Goal: Information Seeking & Learning: Find specific fact

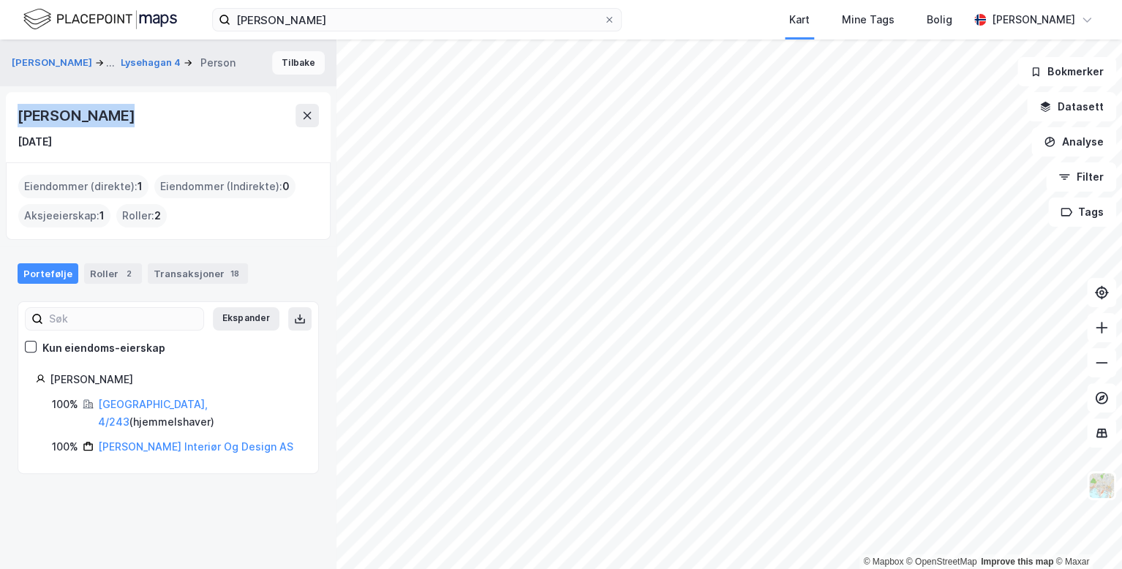
click at [293, 64] on button "Tilbake" at bounding box center [298, 62] width 53 height 23
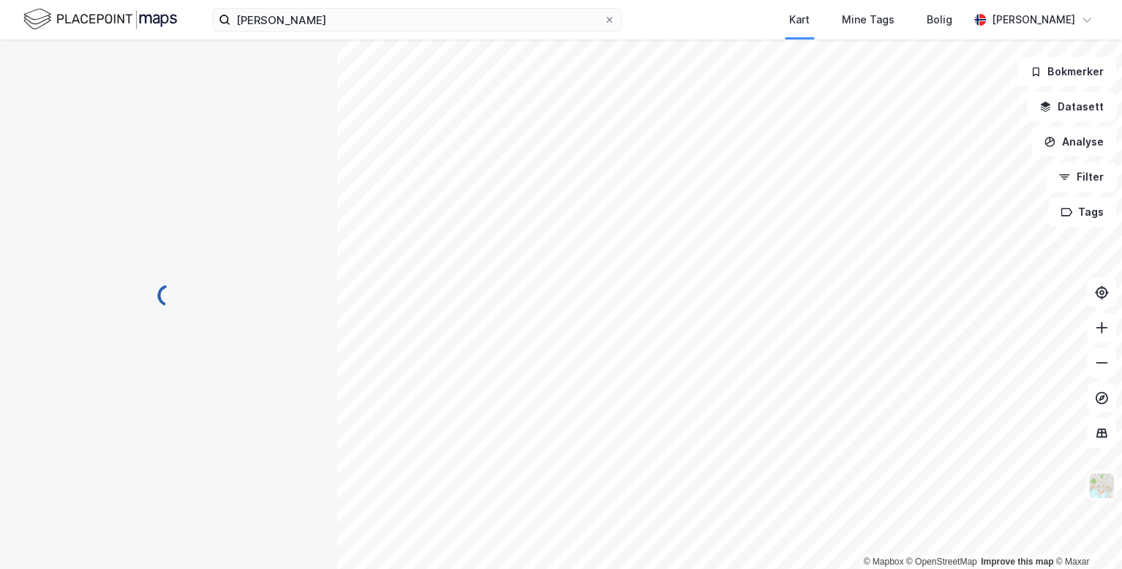
scroll to position [47, 0]
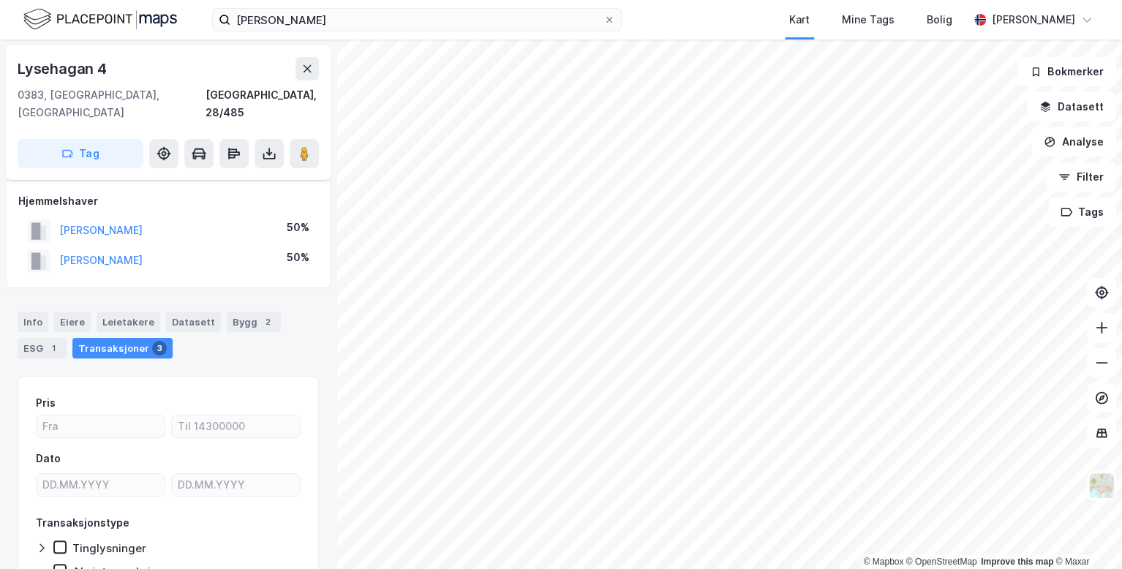
click at [691, 568] on html "[PERSON_NAME] Kart Mine Tags Bolig [PERSON_NAME] © Mapbox © OpenStreetMap Impro…" at bounding box center [561, 284] width 1122 height 569
click at [307, 63] on icon at bounding box center [307, 69] width 12 height 12
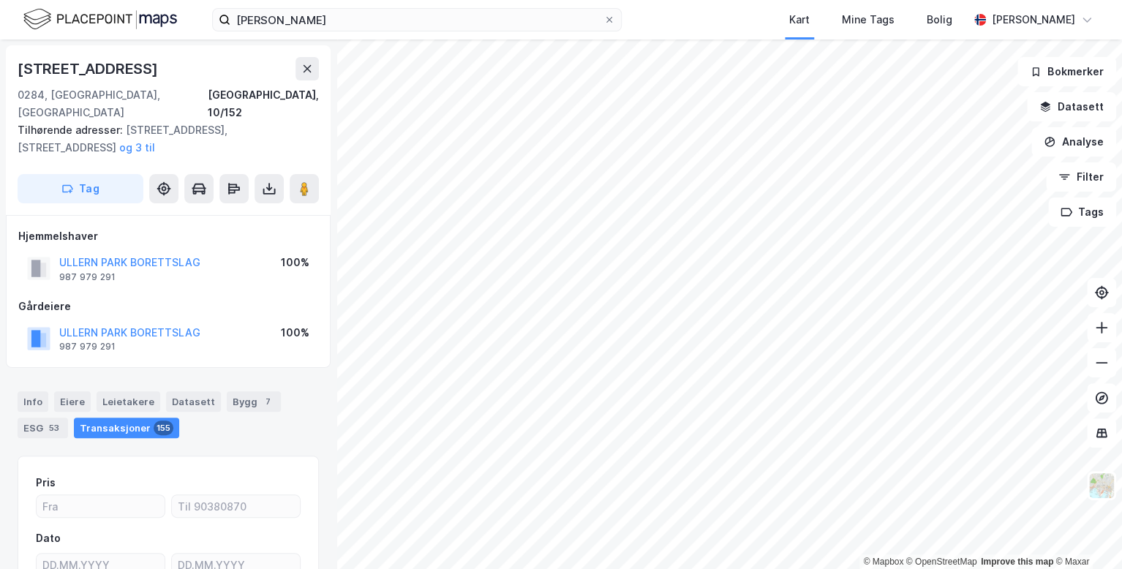
scroll to position [47, 0]
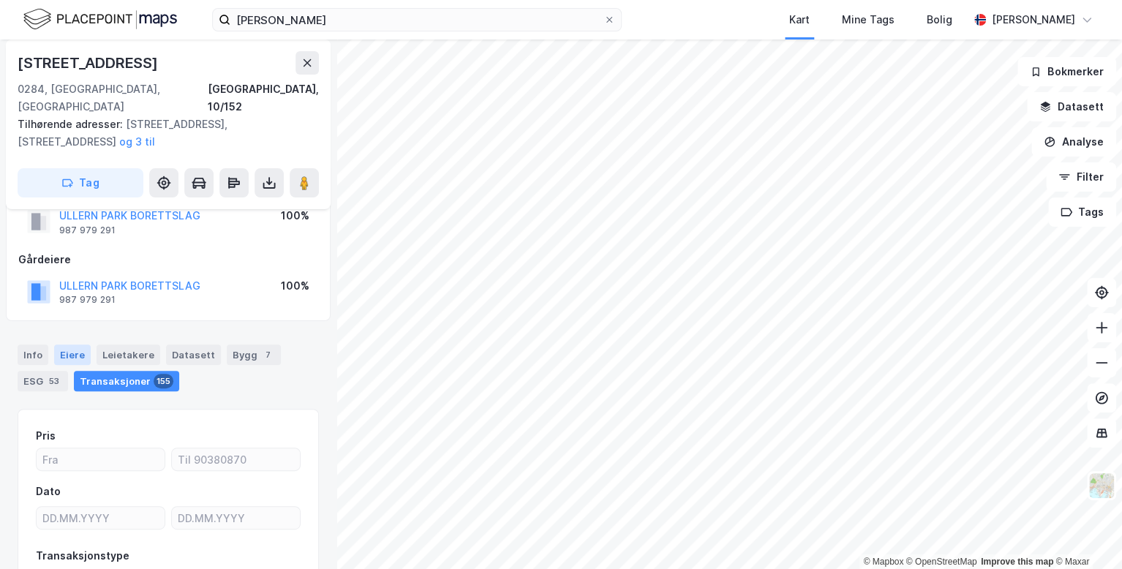
click at [84, 345] on div "Eiere" at bounding box center [72, 355] width 37 height 20
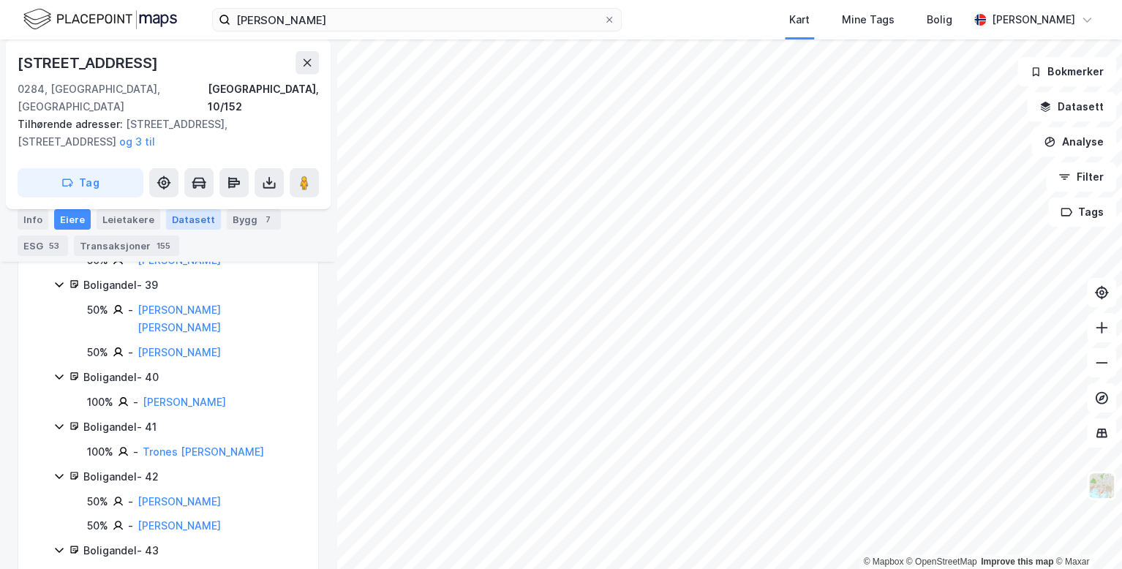
scroll to position [2350, 0]
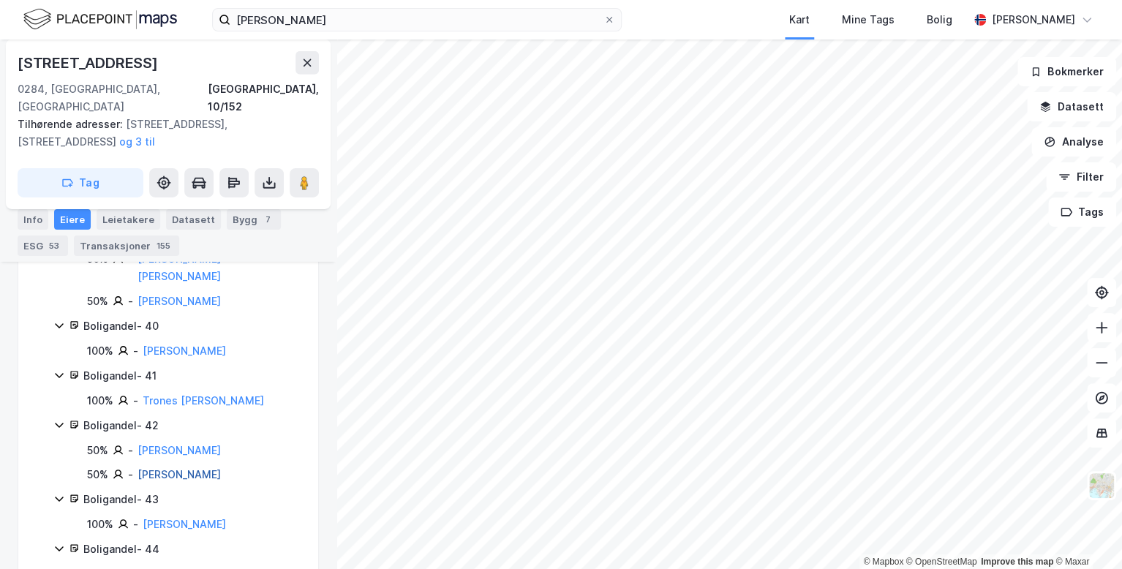
click at [182, 468] on link "[PERSON_NAME]" at bounding box center [179, 474] width 83 height 12
click at [182, 375] on div "© Mapbox © OpenStreetMap Improve this map © [GEOGRAPHIC_DATA][STREET_ADDRESS] T…" at bounding box center [561, 305] width 1122 height 530
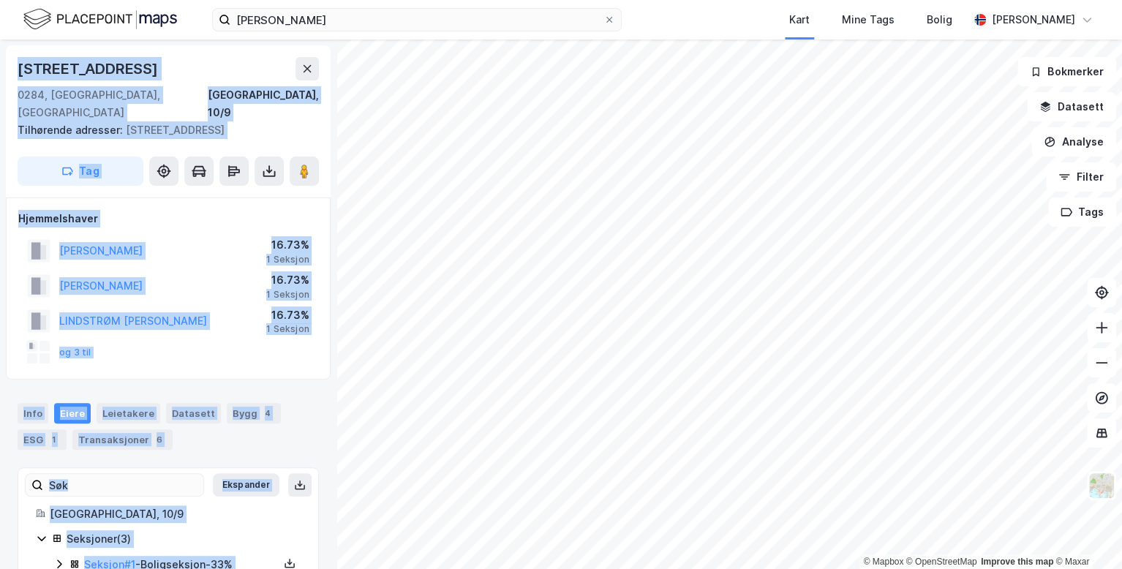
scroll to position [3, 0]
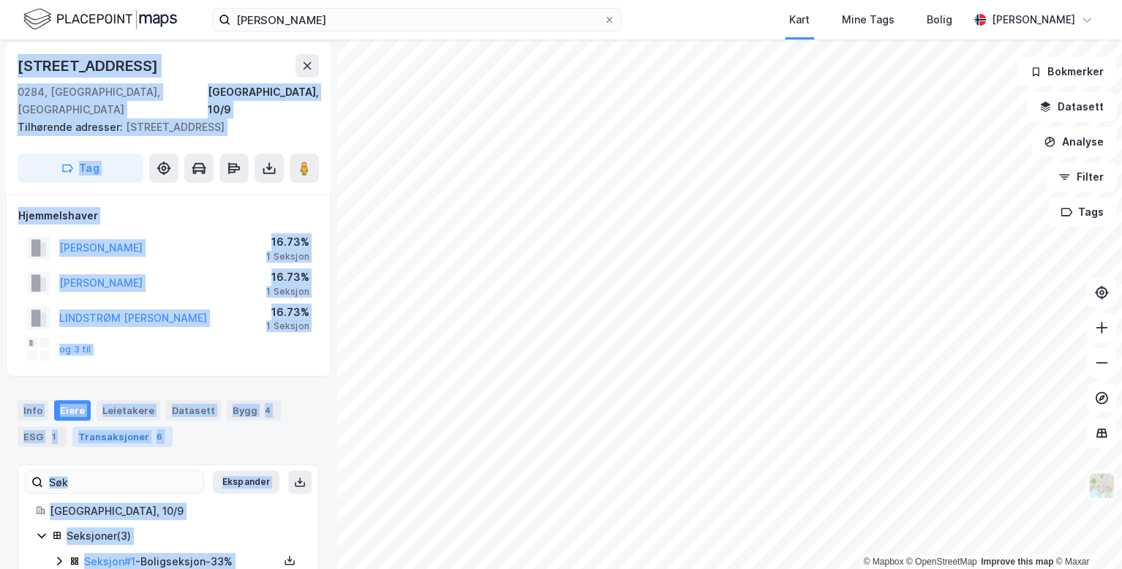
click at [129, 427] on div "Transaksjoner 6" at bounding box center [122, 437] width 100 height 20
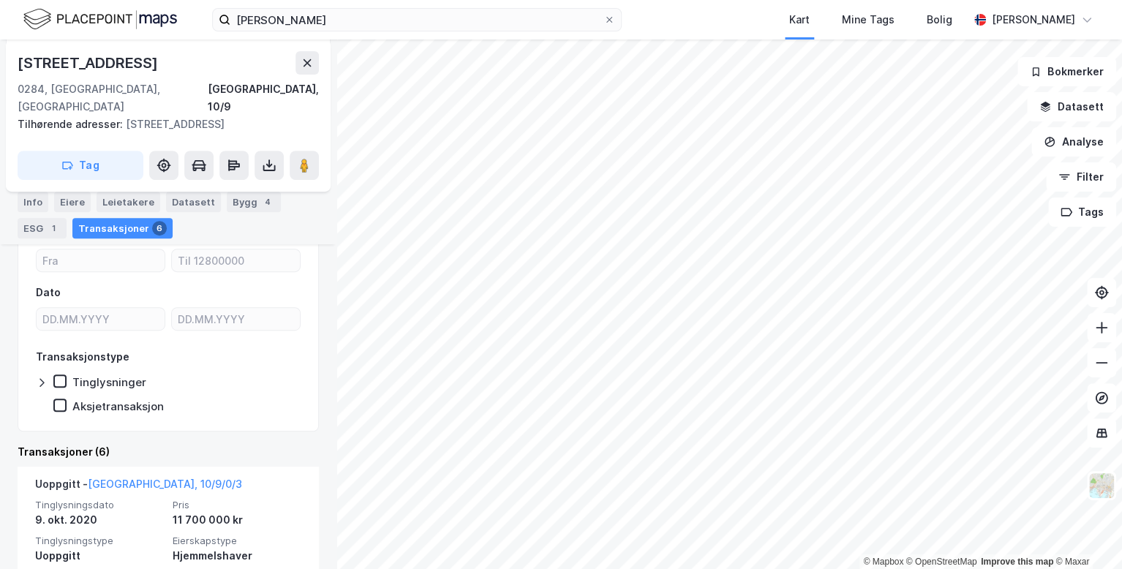
scroll to position [247, 0]
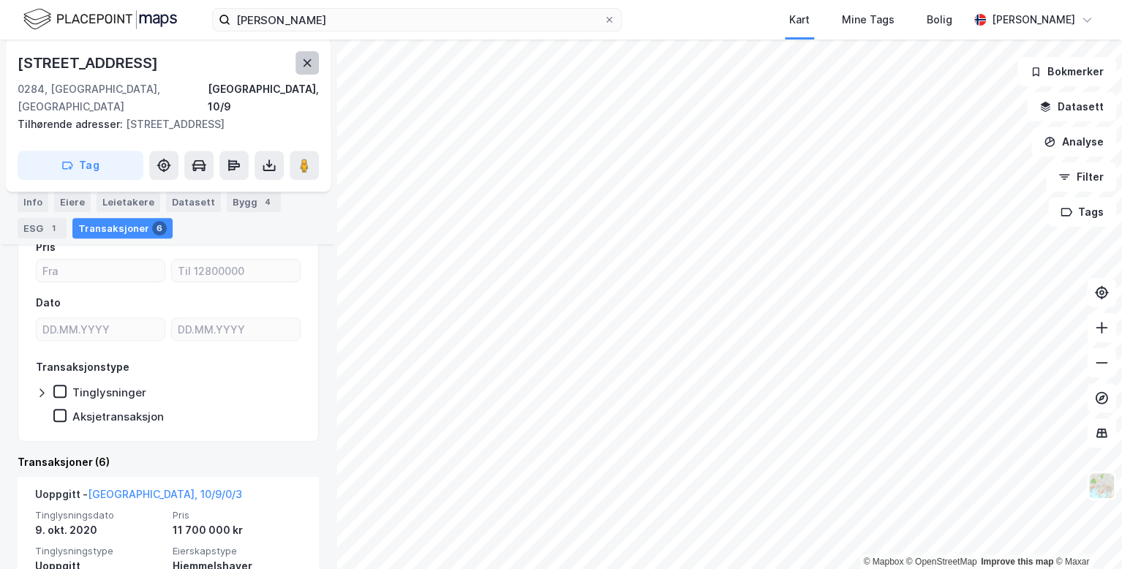
click at [315, 63] on button at bounding box center [307, 62] width 23 height 23
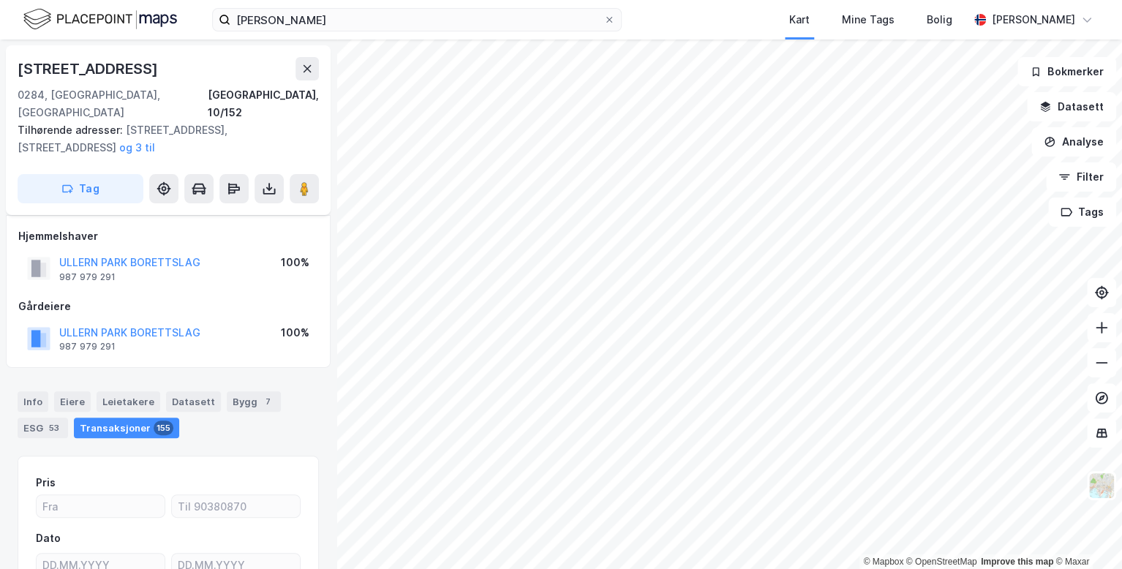
scroll to position [143, 0]
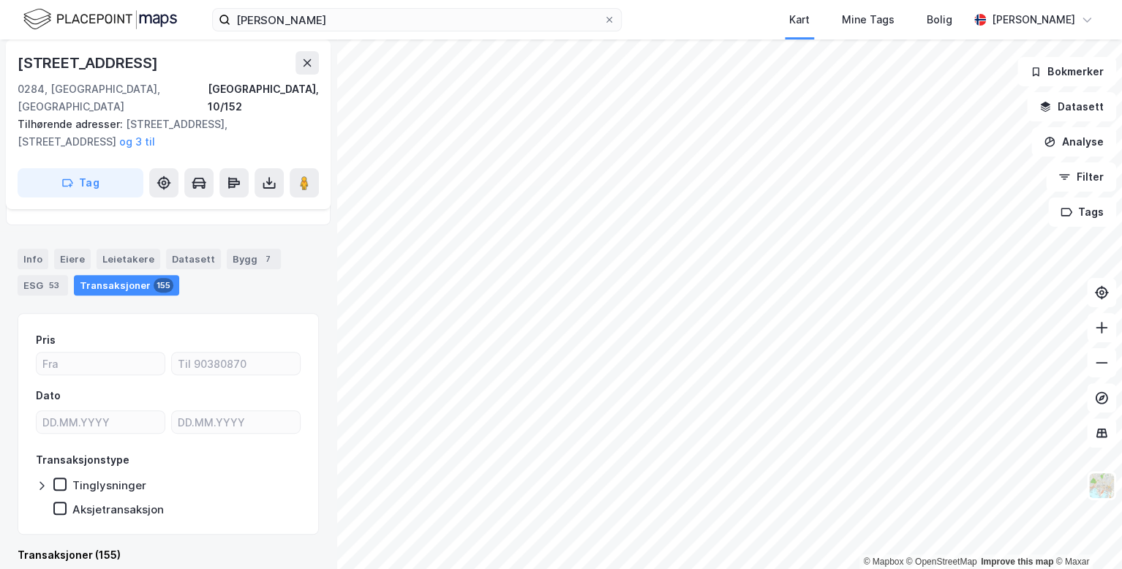
click at [116, 275] on div "Transaksjoner 155" at bounding box center [126, 285] width 105 height 20
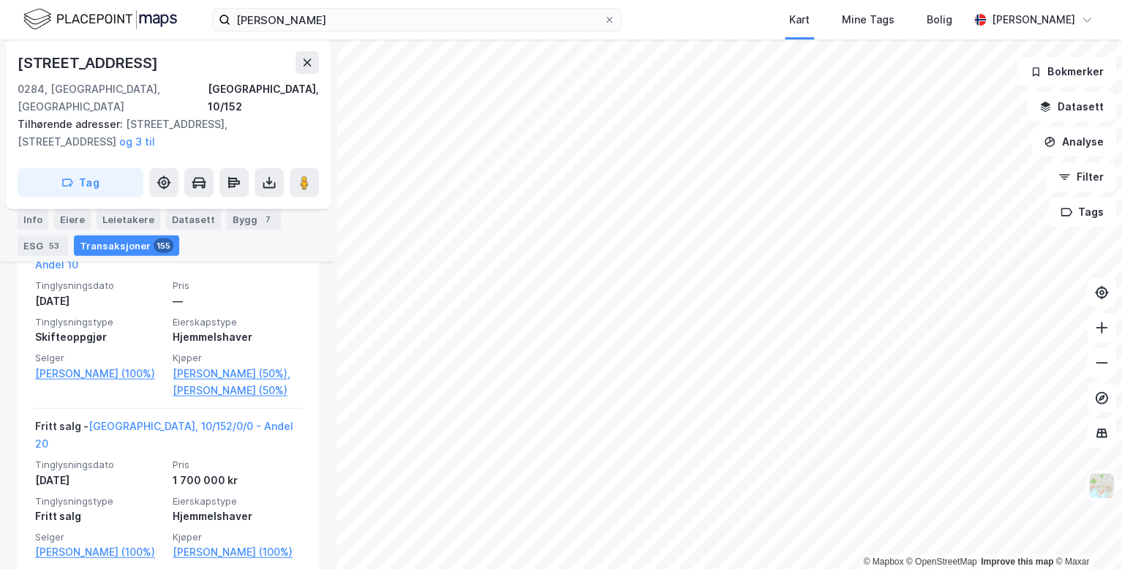
scroll to position [12913, 0]
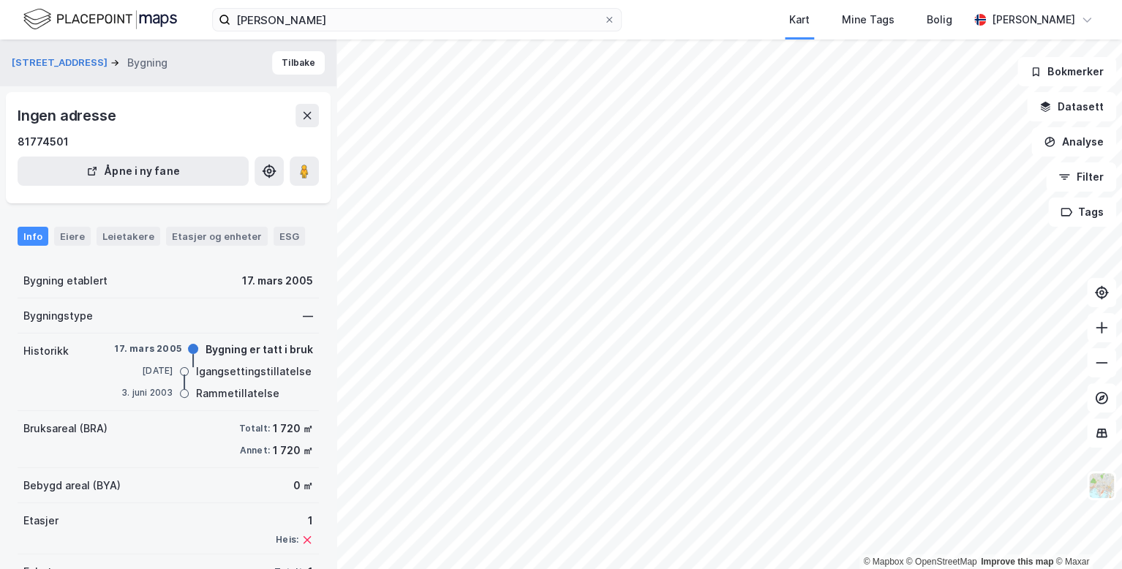
scroll to position [59, 0]
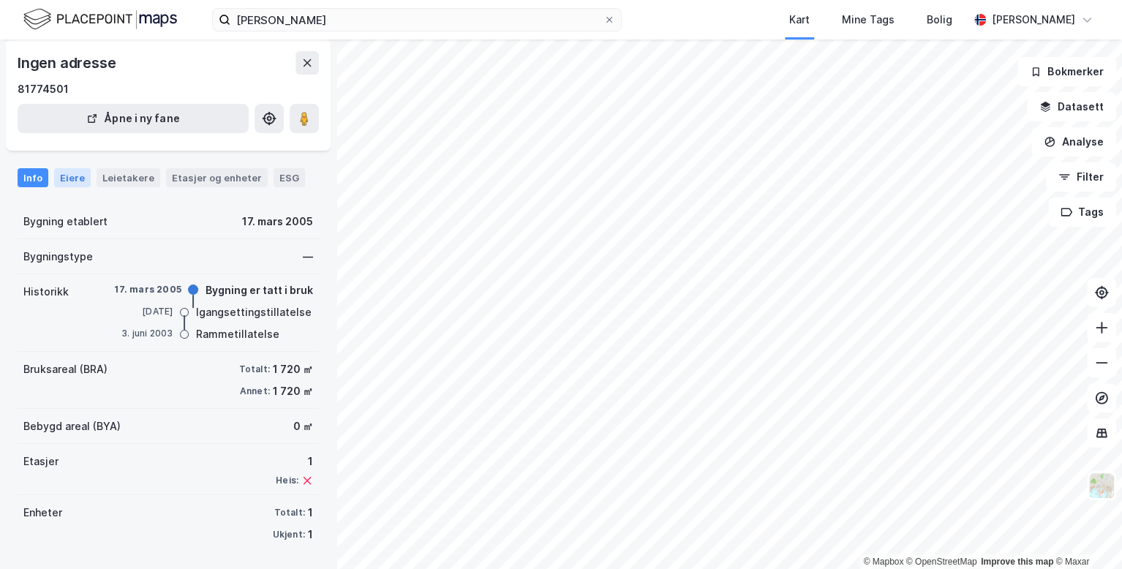
click at [76, 177] on div "Eiere" at bounding box center [72, 177] width 37 height 19
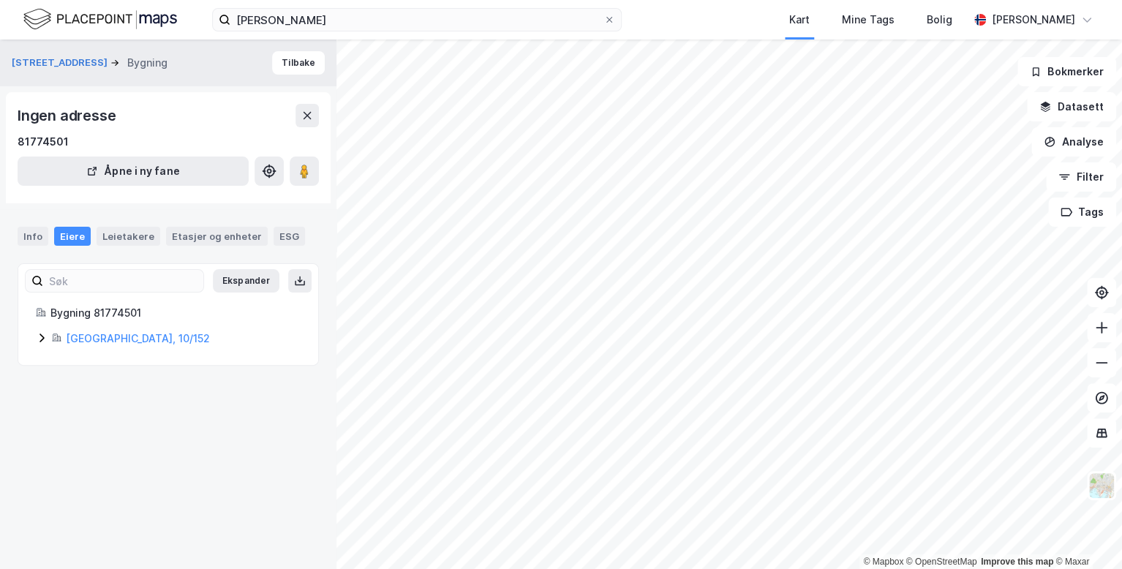
click at [39, 337] on icon at bounding box center [42, 338] width 12 height 12
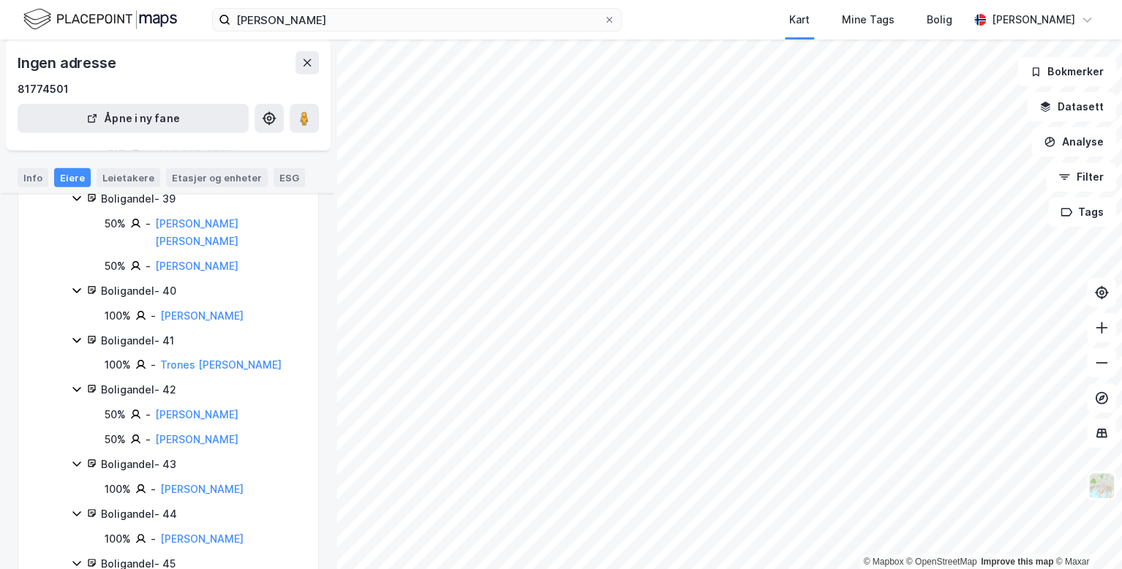
scroll to position [2221, 0]
click at [107, 170] on div "Leietakere" at bounding box center [129, 177] width 64 height 19
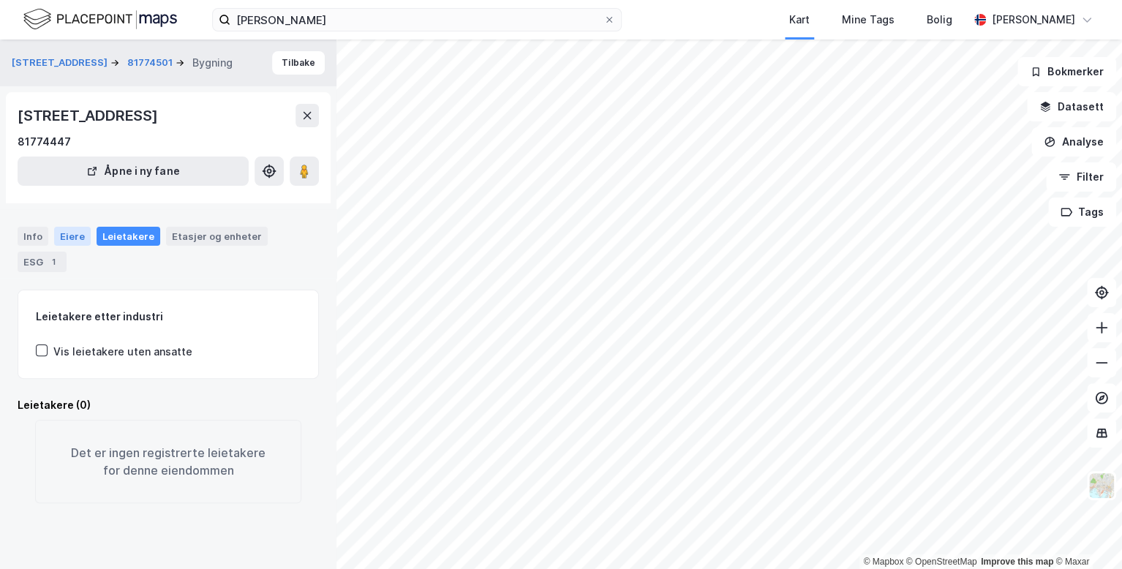
click at [79, 235] on div "Eiere" at bounding box center [72, 236] width 37 height 19
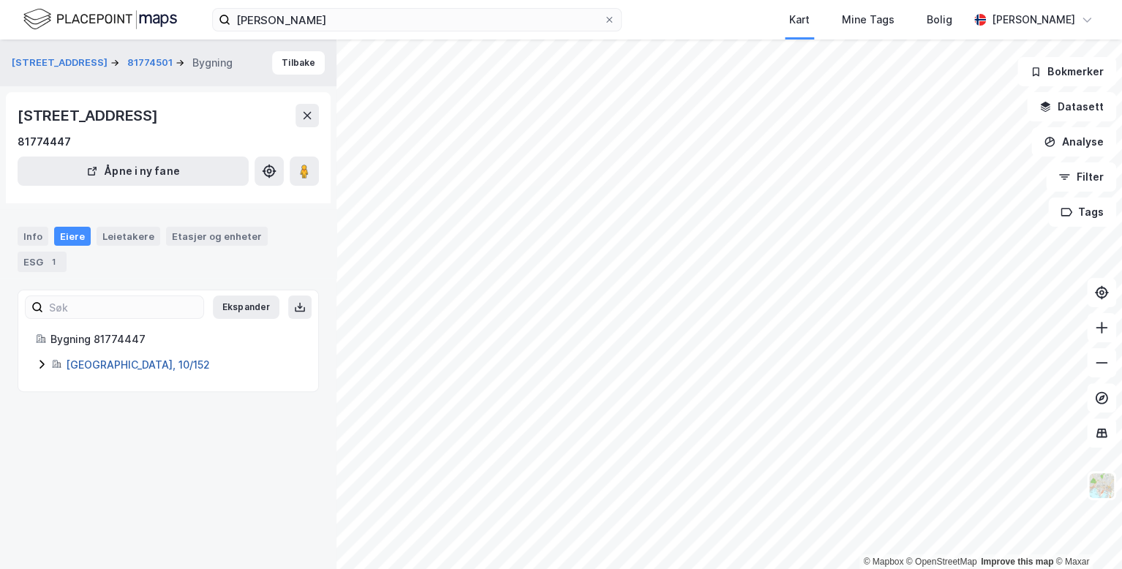
click at [113, 368] on link "[GEOGRAPHIC_DATA], 10/152" at bounding box center [138, 364] width 144 height 12
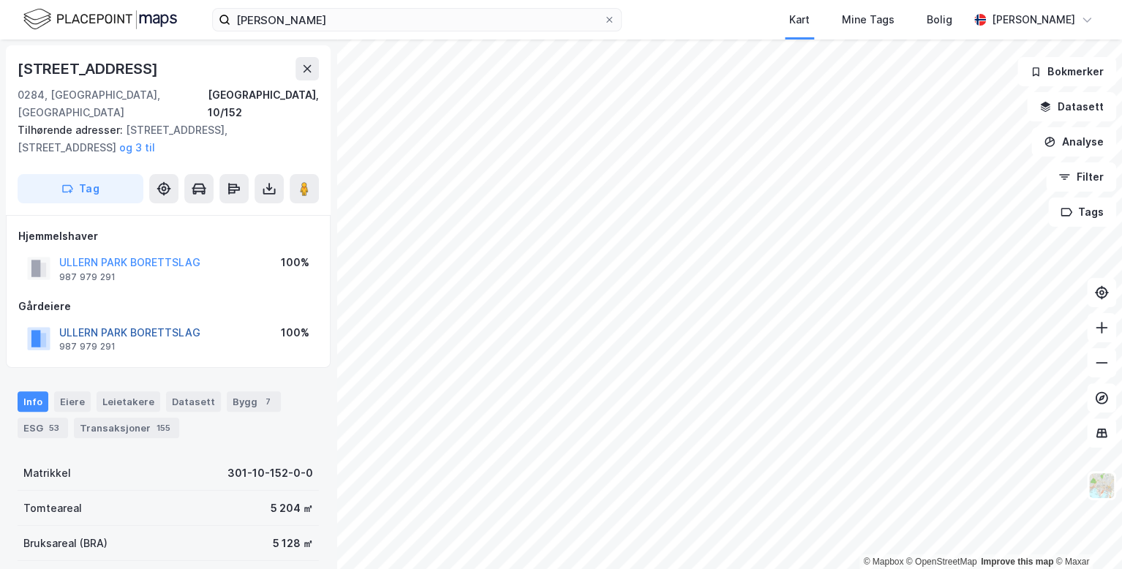
click at [0, 0] on button "ULLERN PARK BORETTSLAG" at bounding box center [0, 0] width 0 height 0
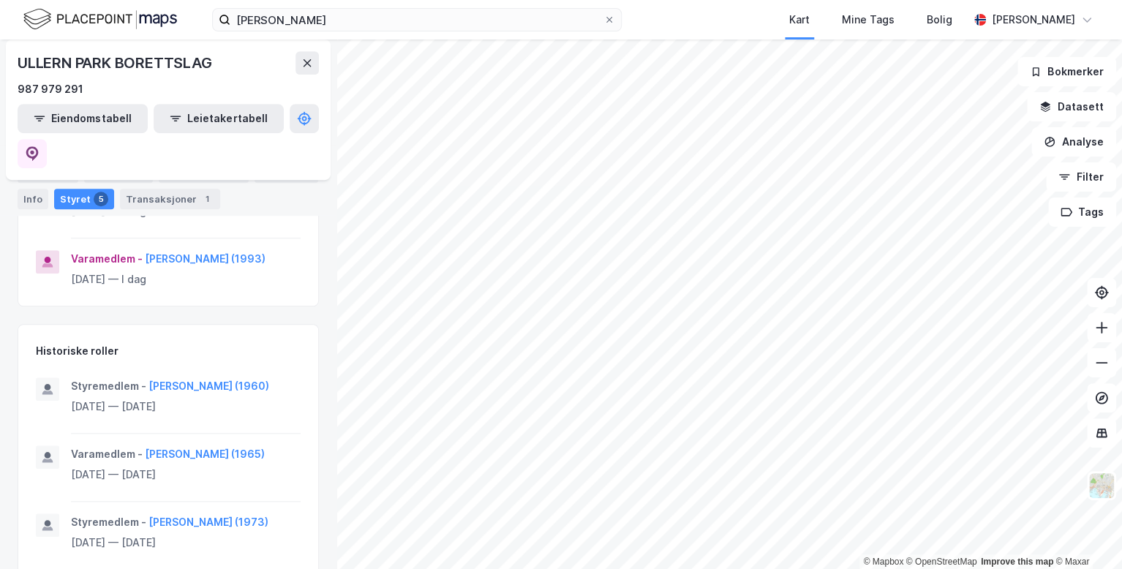
scroll to position [80, 0]
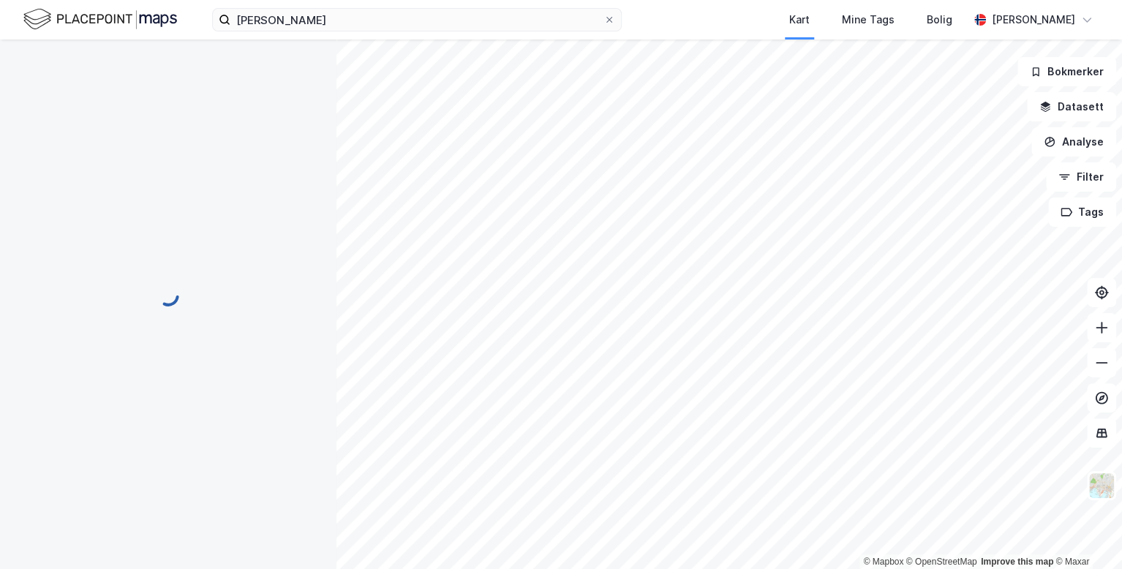
scroll to position [12, 0]
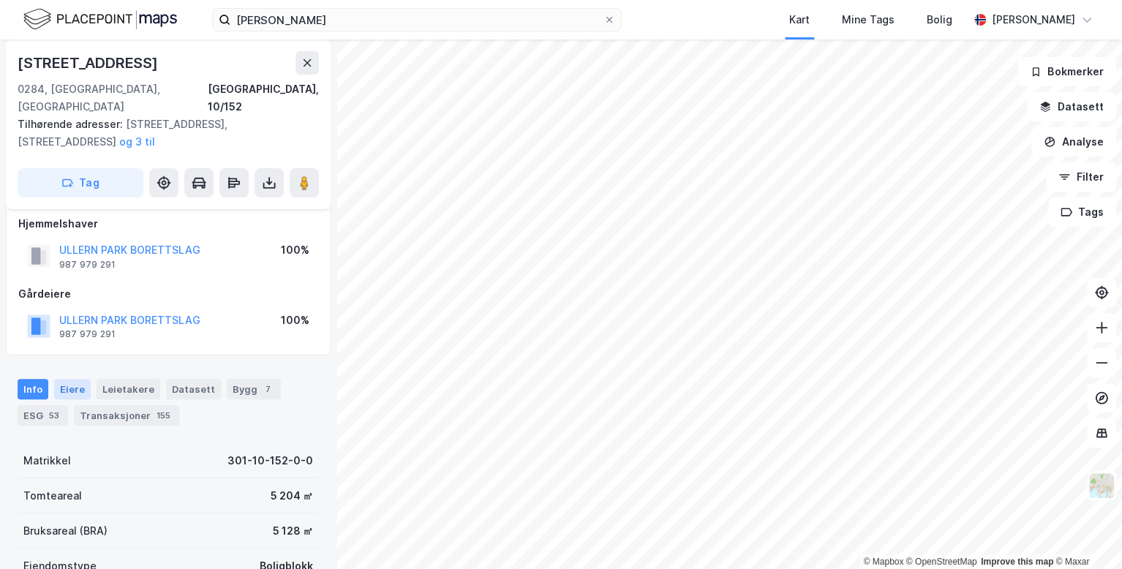
click at [81, 379] on div "Eiere" at bounding box center [72, 389] width 37 height 20
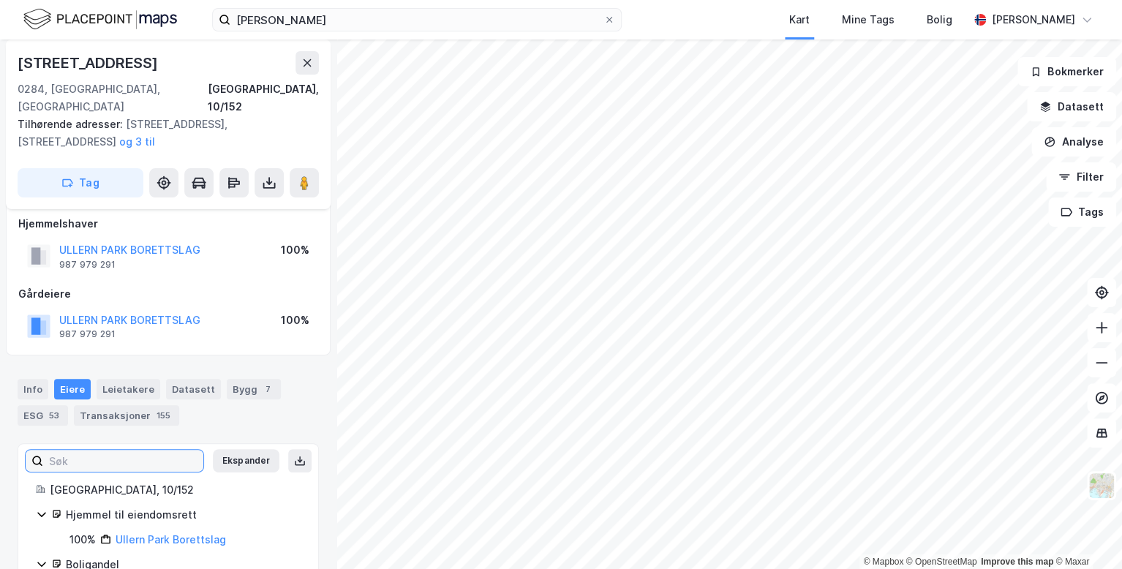
click at [96, 450] on input at bounding box center [123, 461] width 160 height 22
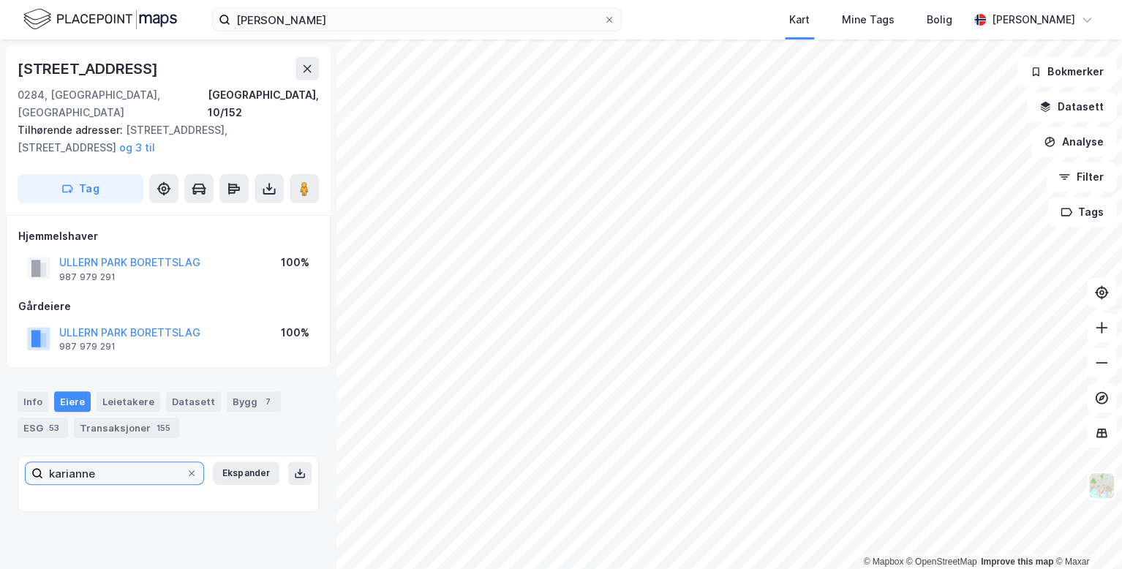
drag, startPoint x: 116, startPoint y: 460, endPoint x: -1, endPoint y: 462, distance: 117.8
click at [0, 462] on html "[PERSON_NAME] Kart Mine Tags Bolig [PERSON_NAME] © Mapbox © OpenStreetMap Impro…" at bounding box center [561, 284] width 1122 height 569
type input "karianne"
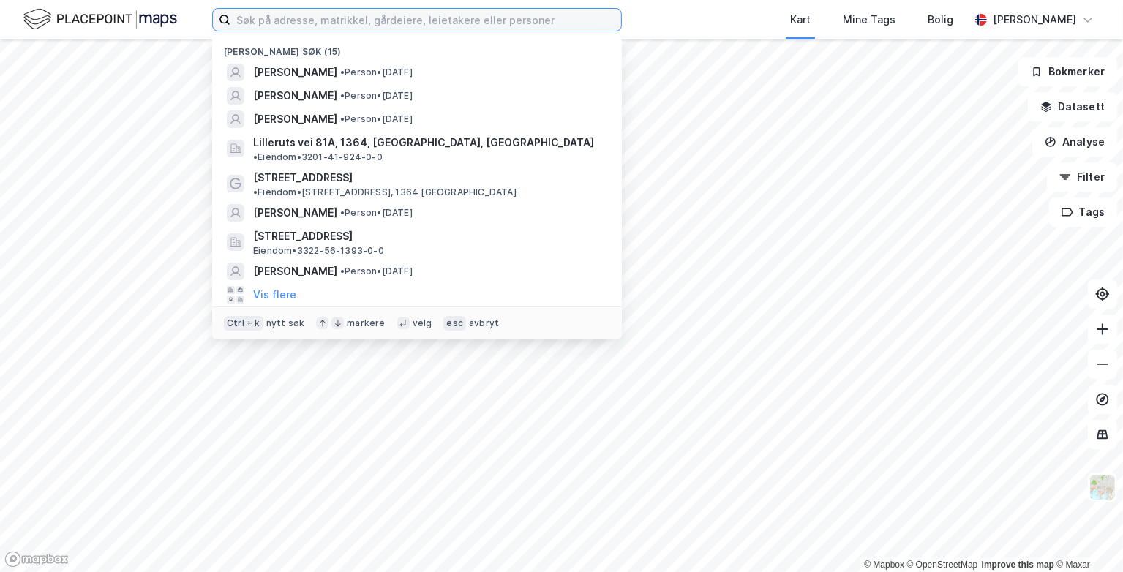
click at [413, 23] on input at bounding box center [425, 20] width 391 height 22
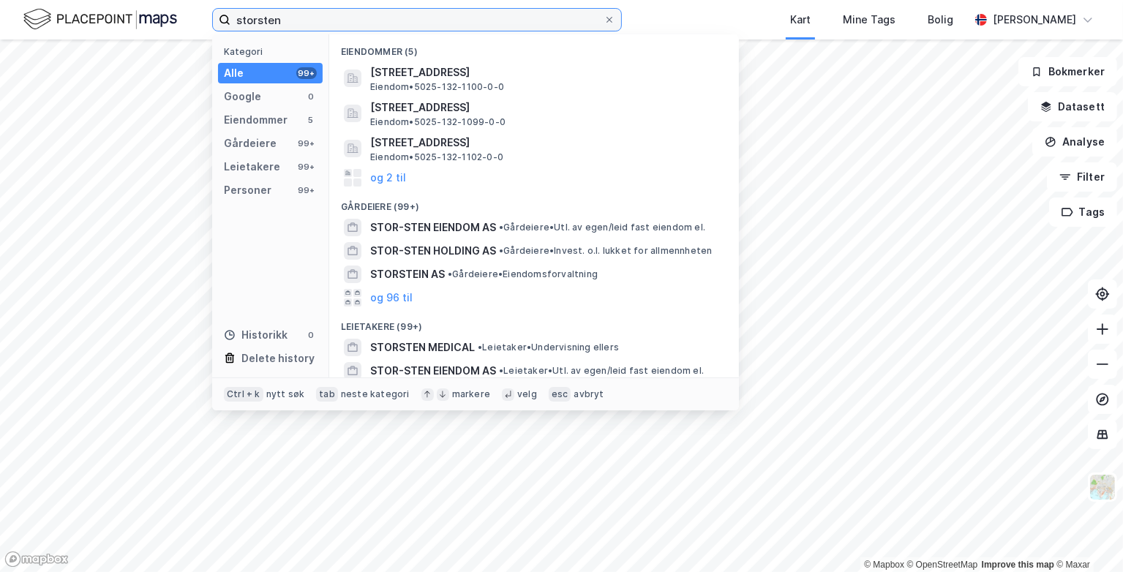
click at [235, 25] on input "storsten" at bounding box center [416, 20] width 373 height 22
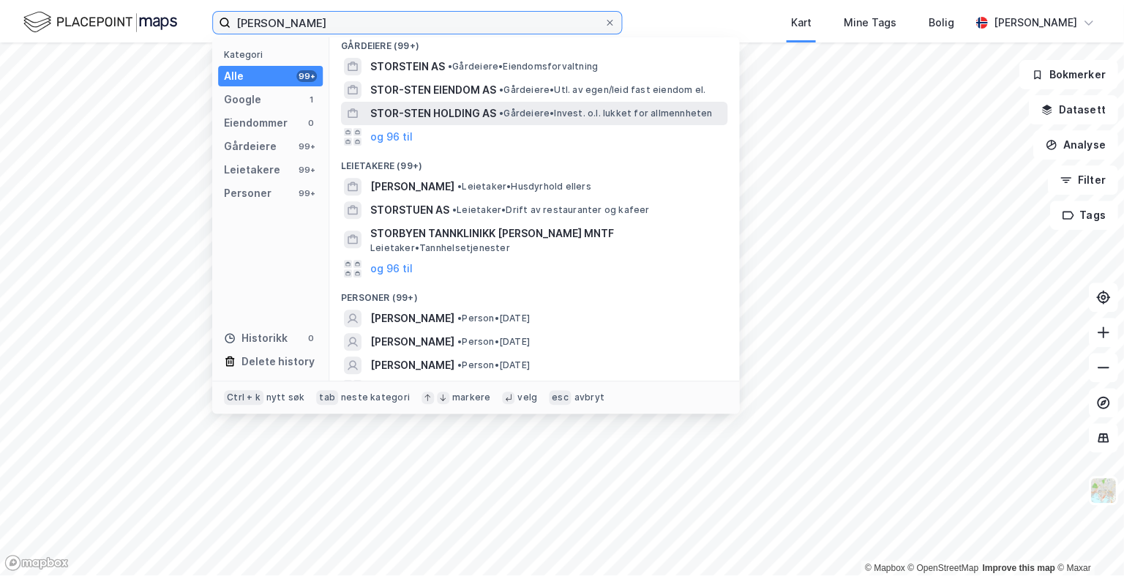
scroll to position [78, 0]
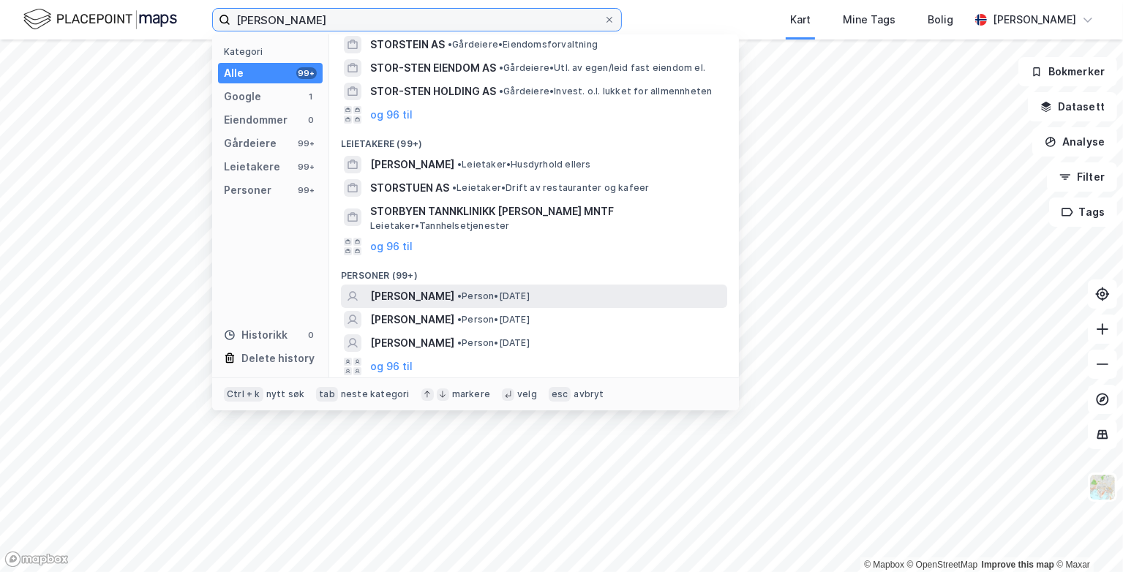
type input "karianne storsten"
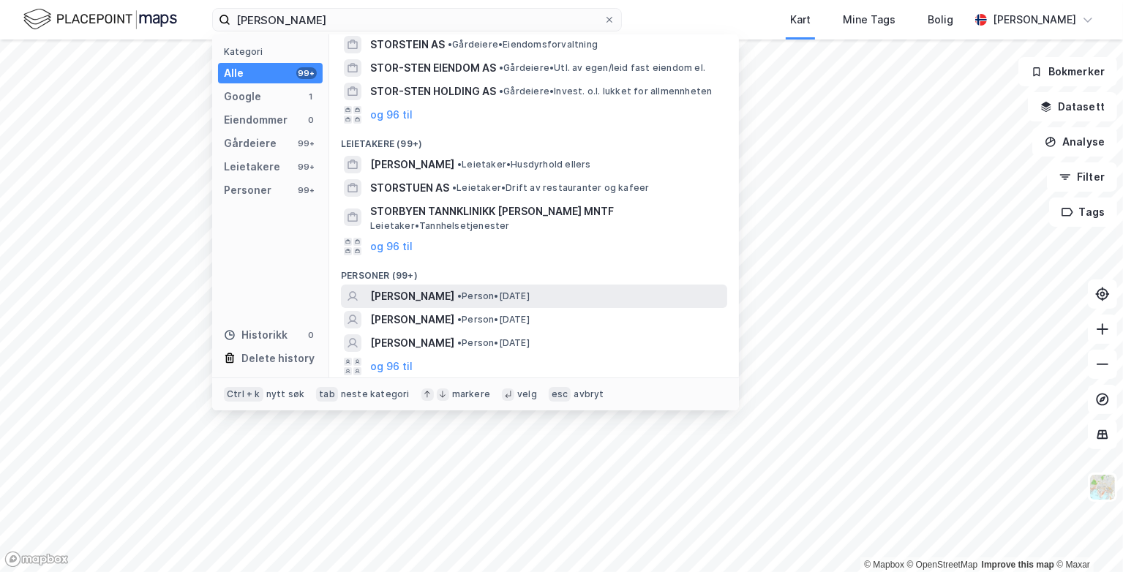
click at [417, 296] on span "KARIANNE STORSTEN" at bounding box center [412, 297] width 84 height 18
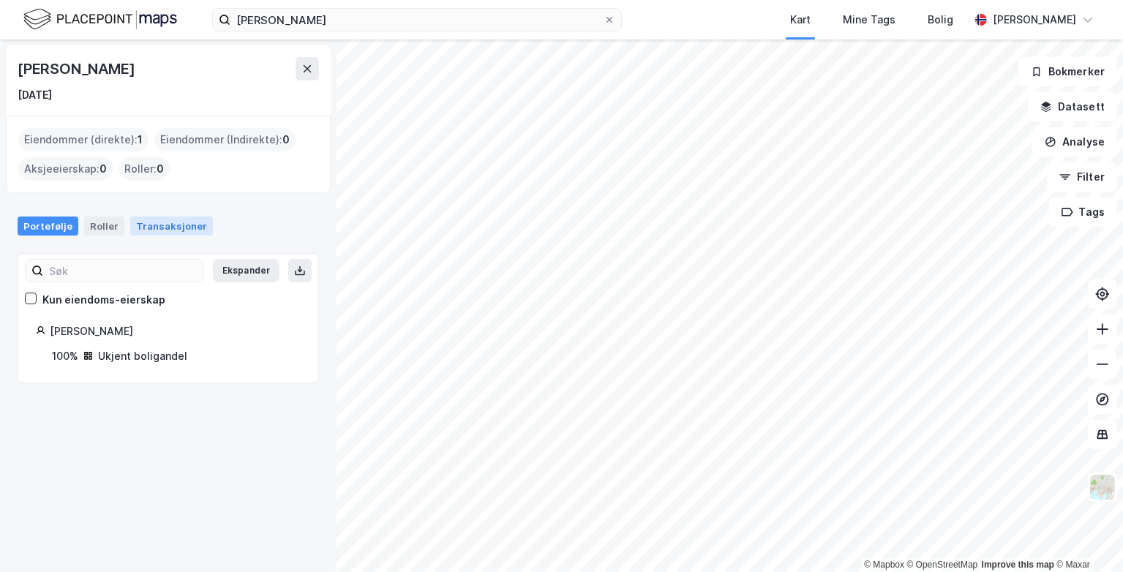
click at [160, 223] on div "Transaksjoner" at bounding box center [171, 226] width 83 height 19
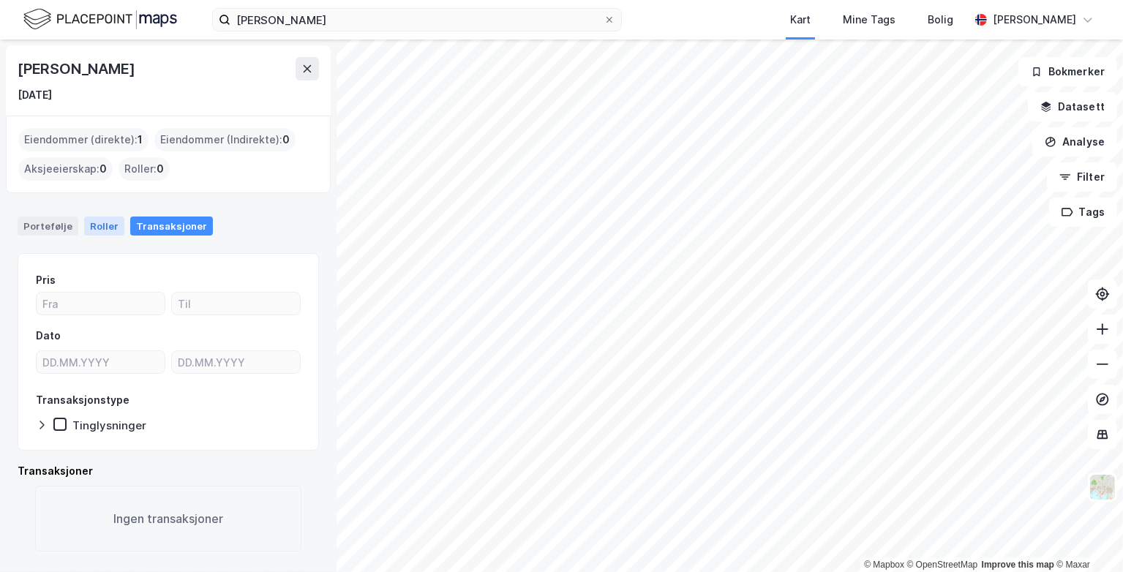
click at [107, 225] on div "Roller" at bounding box center [104, 226] width 40 height 19
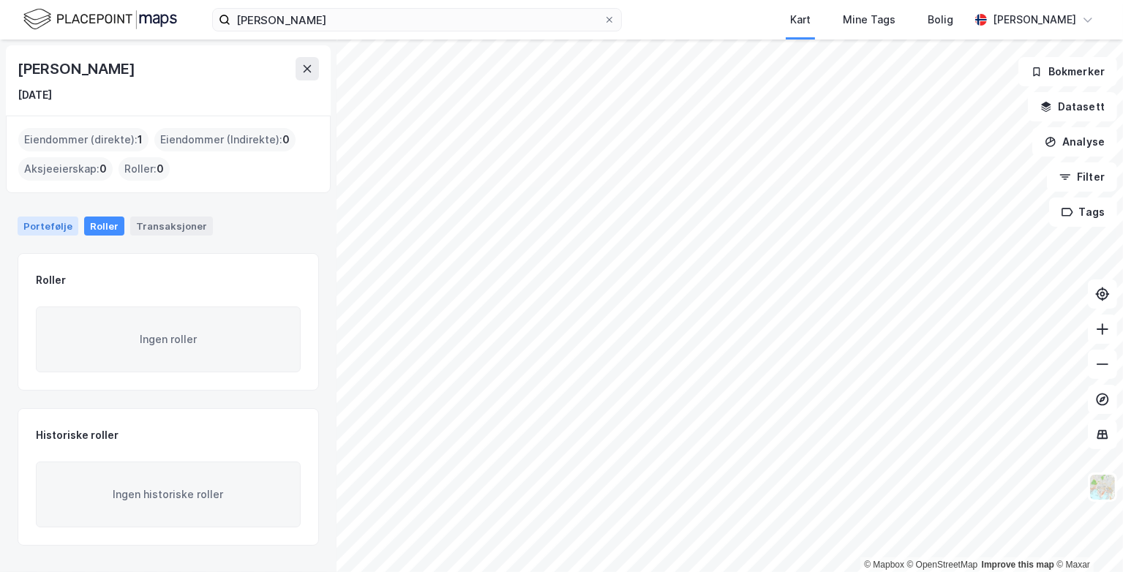
click at [70, 223] on div "Portefølje" at bounding box center [48, 226] width 61 height 19
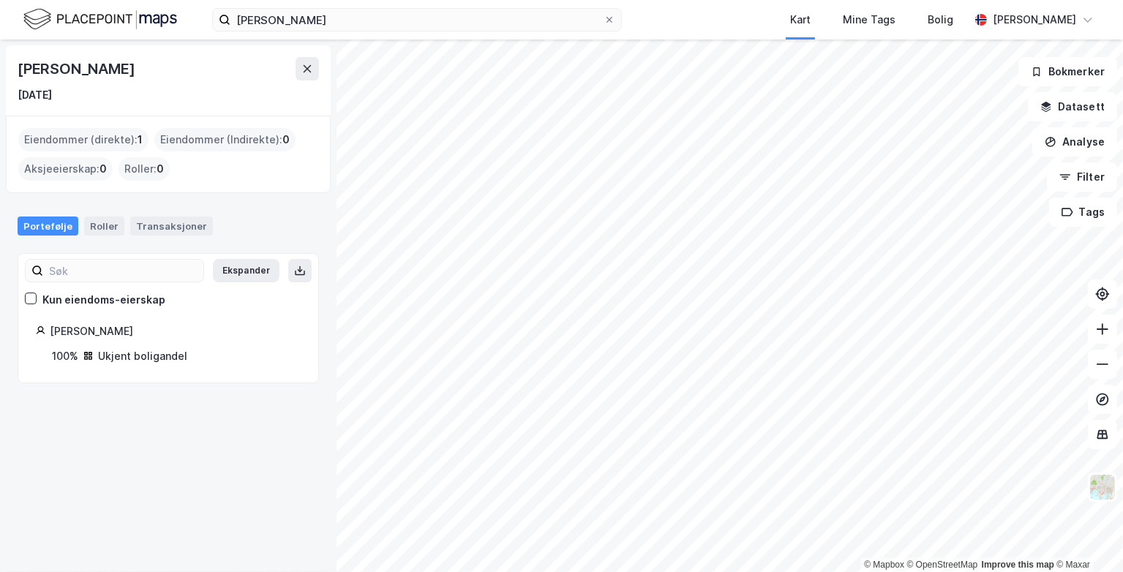
click at [146, 350] on div "Ukjent boligandel" at bounding box center [142, 357] width 89 height 18
click at [53, 298] on div "Kun eiendoms-eierskap" at bounding box center [103, 300] width 123 height 18
drag, startPoint x: 146, startPoint y: 75, endPoint x: 5, endPoint y: 67, distance: 141.5
click at [5, 67] on div "Karianne Storsten 28. feb. 1974 Eiendommer (direkte) : 1 Eiendommer (Indirekte)…" at bounding box center [168, 306] width 337 height 533
copy div "Karianne Storsten"
